Goal: Find specific page/section

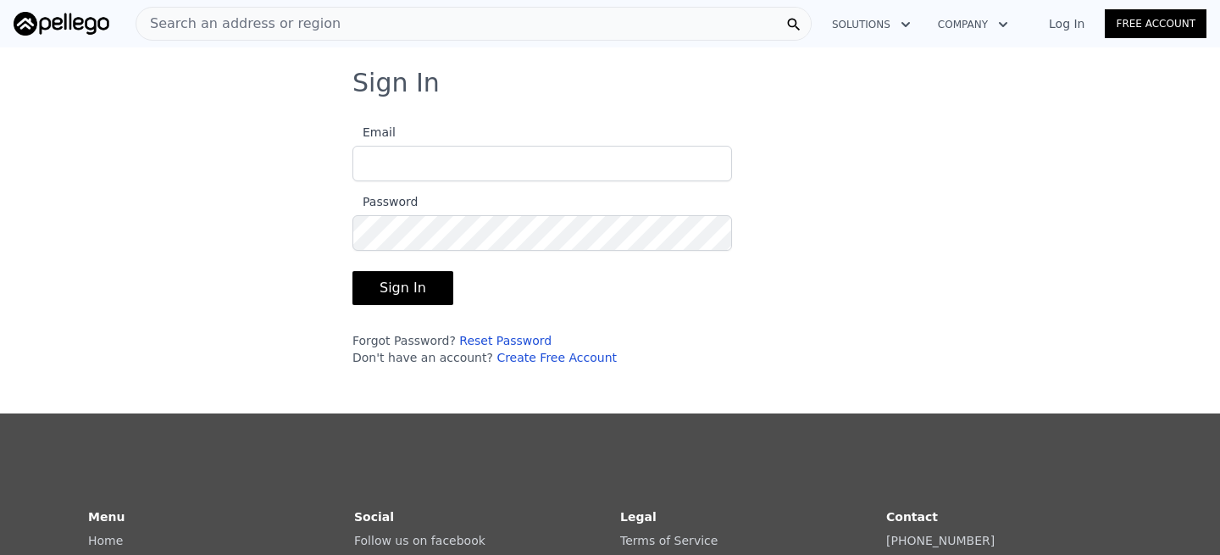
type input "[EMAIL_ADDRESS][DOMAIN_NAME]"
click at [401, 291] on button "Sign In" at bounding box center [402, 288] width 101 height 34
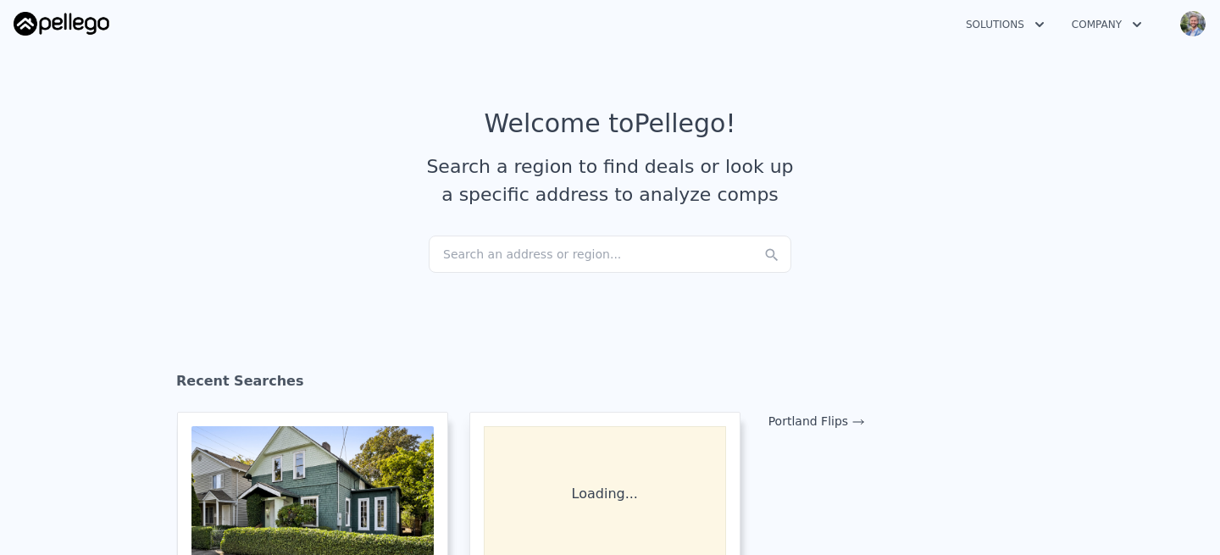
click at [508, 255] on div "Search an address or region..." at bounding box center [610, 254] width 363 height 37
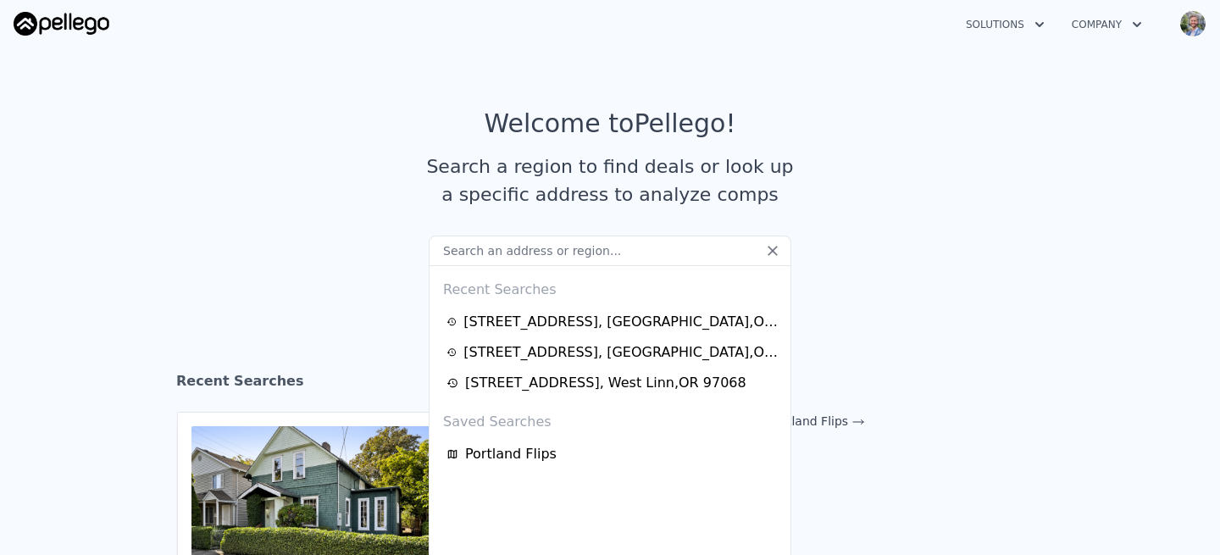
type input "[STREET_ADDRESS]"
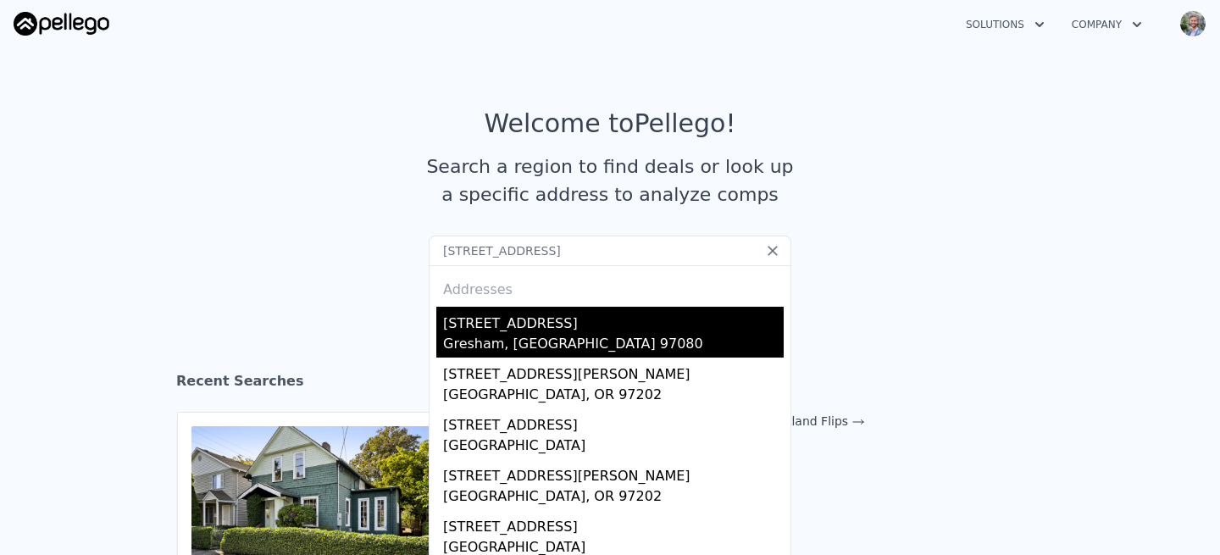
click at [497, 340] on div "Gresham, [GEOGRAPHIC_DATA] 97080" at bounding box center [613, 346] width 341 height 24
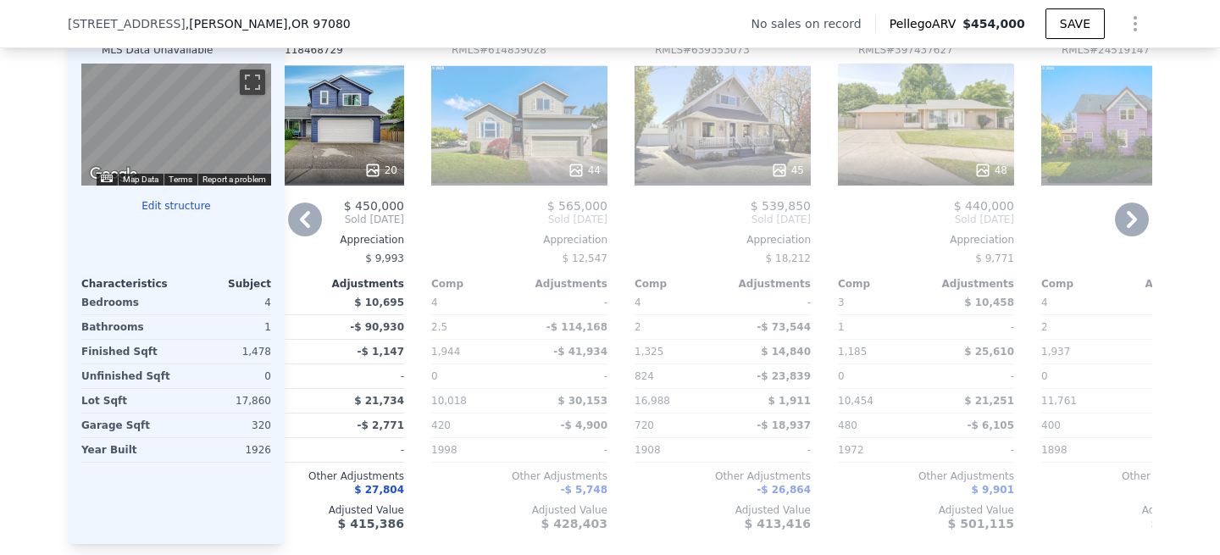
scroll to position [1696, 0]
